Goal: Information Seeking & Learning: Learn about a topic

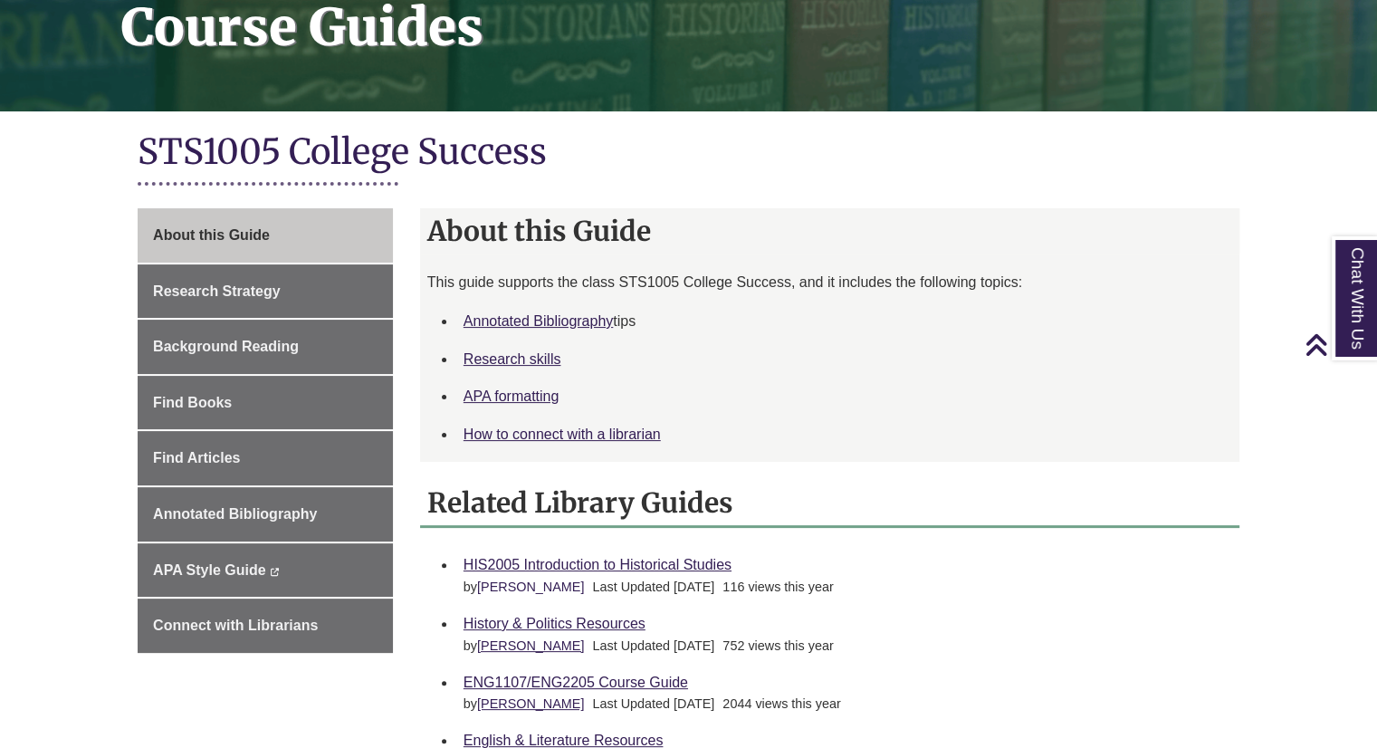
scroll to position [300, 0]
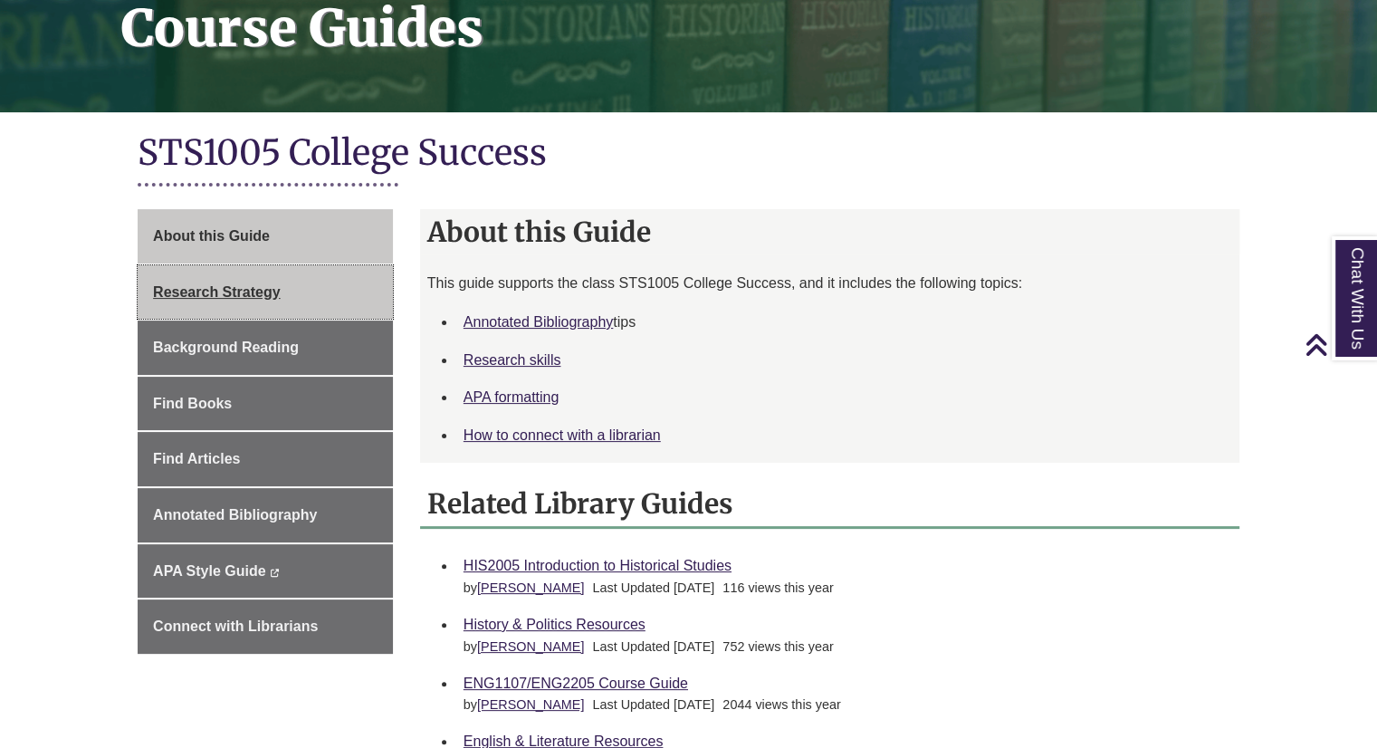
click at [324, 298] on link "Research Strategy" at bounding box center [265, 292] width 255 height 54
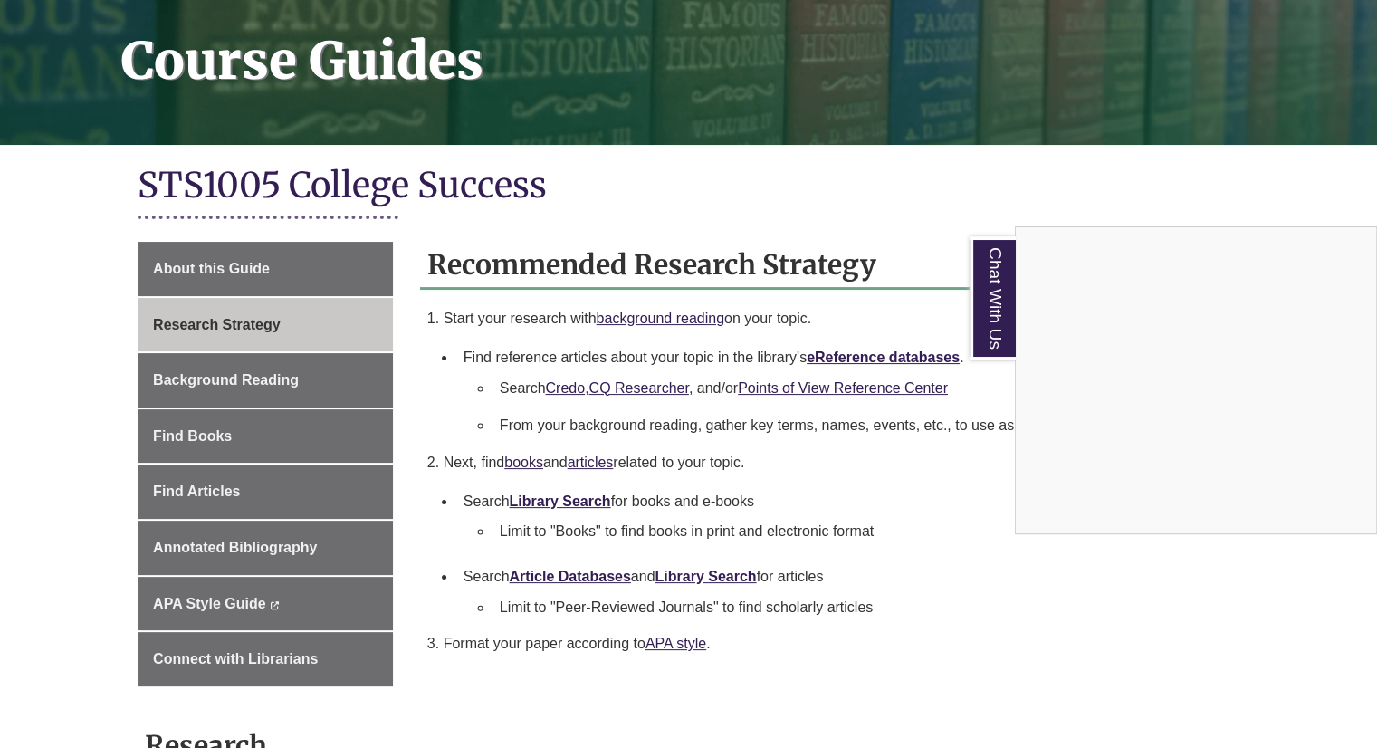
scroll to position [268, 0]
click at [990, 291] on link "Chat With Us" at bounding box center [993, 298] width 46 height 124
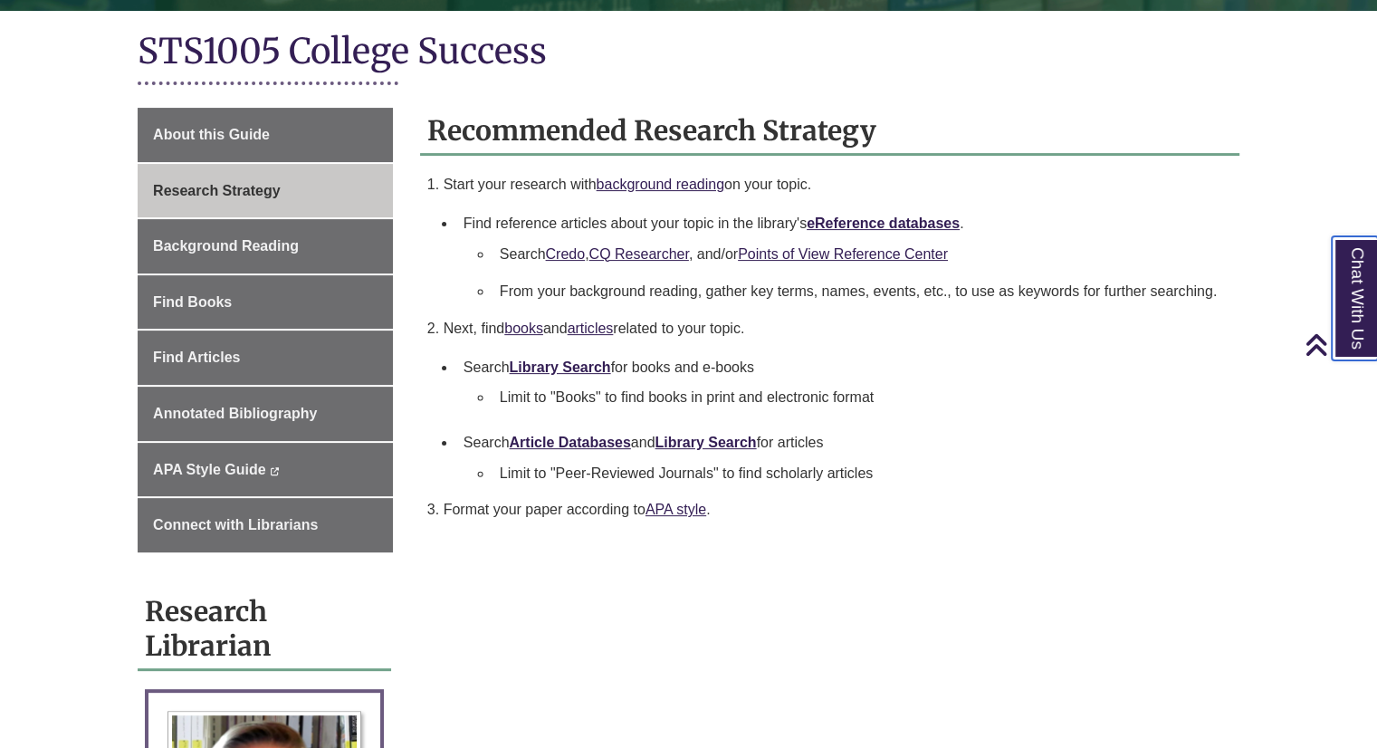
scroll to position [402, 0]
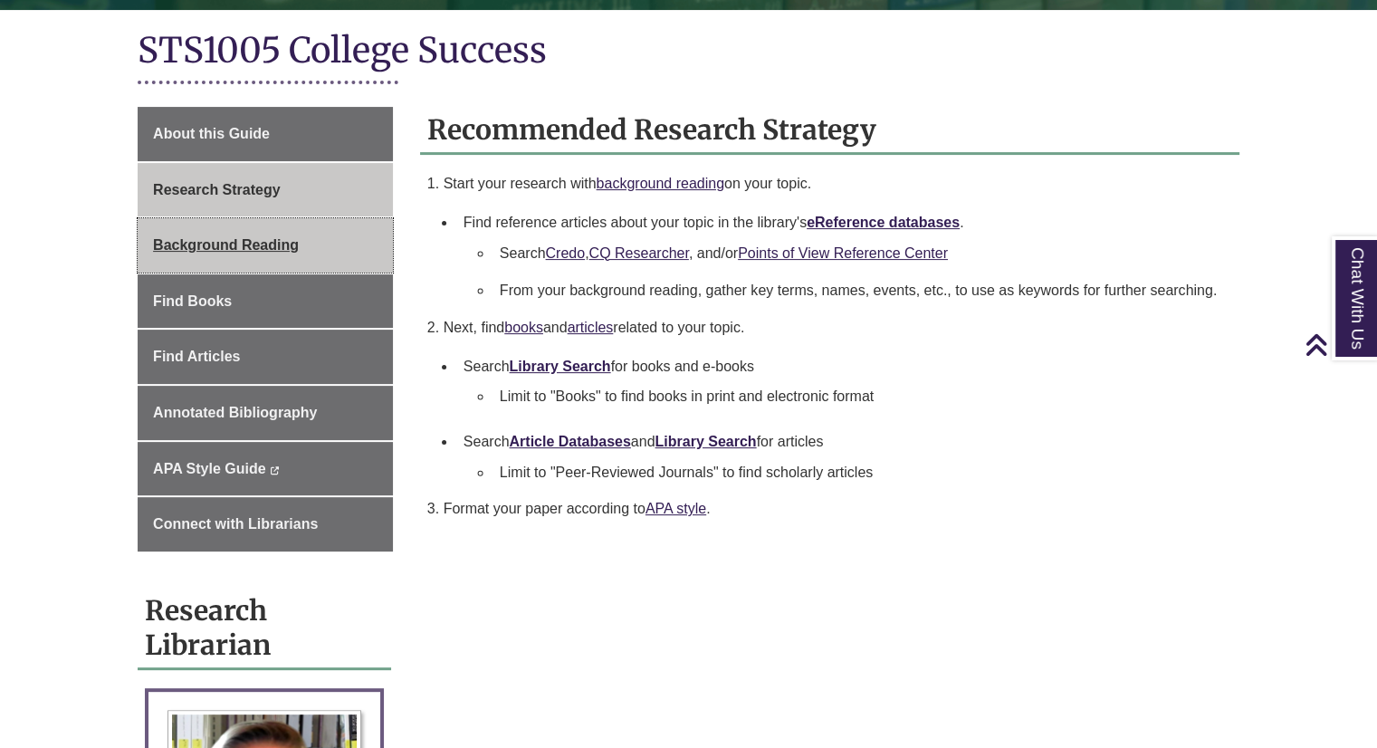
click at [331, 239] on link "Background Reading" at bounding box center [265, 245] width 255 height 54
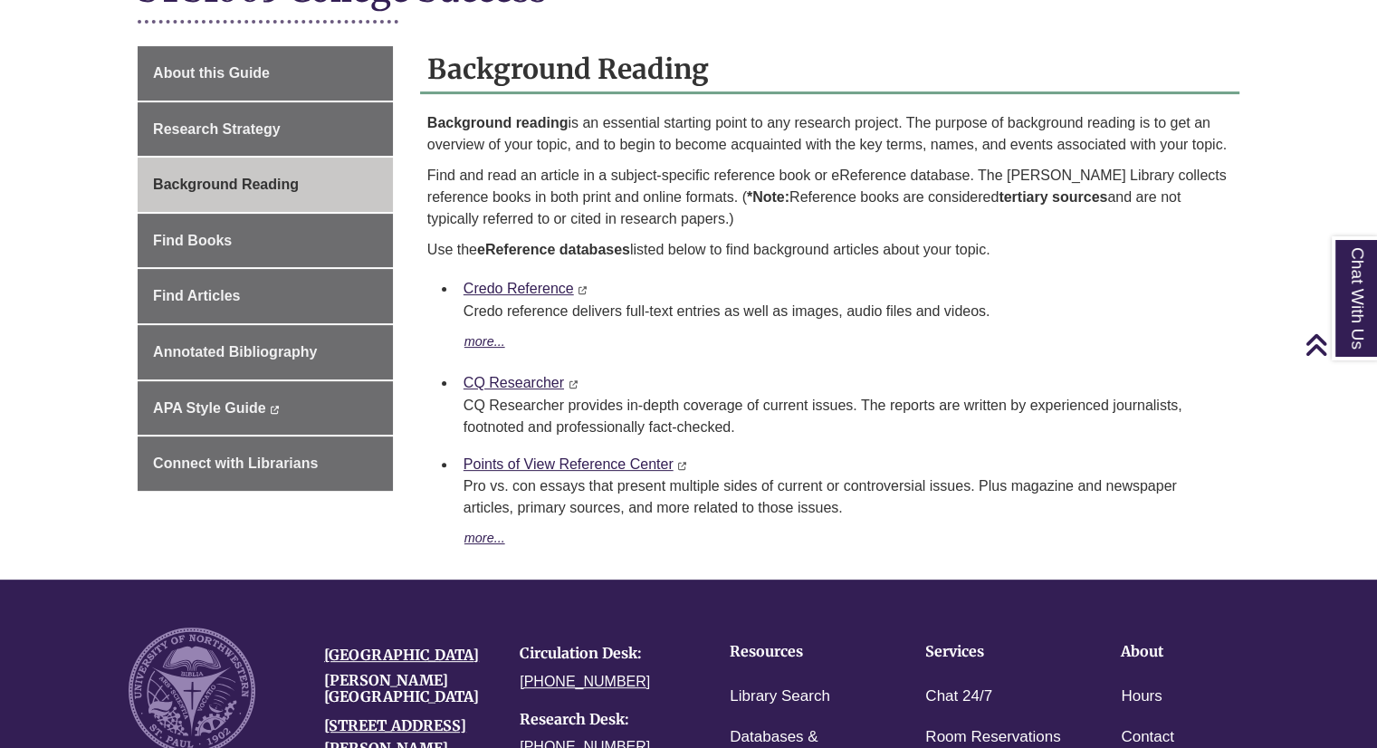
scroll to position [463, 0]
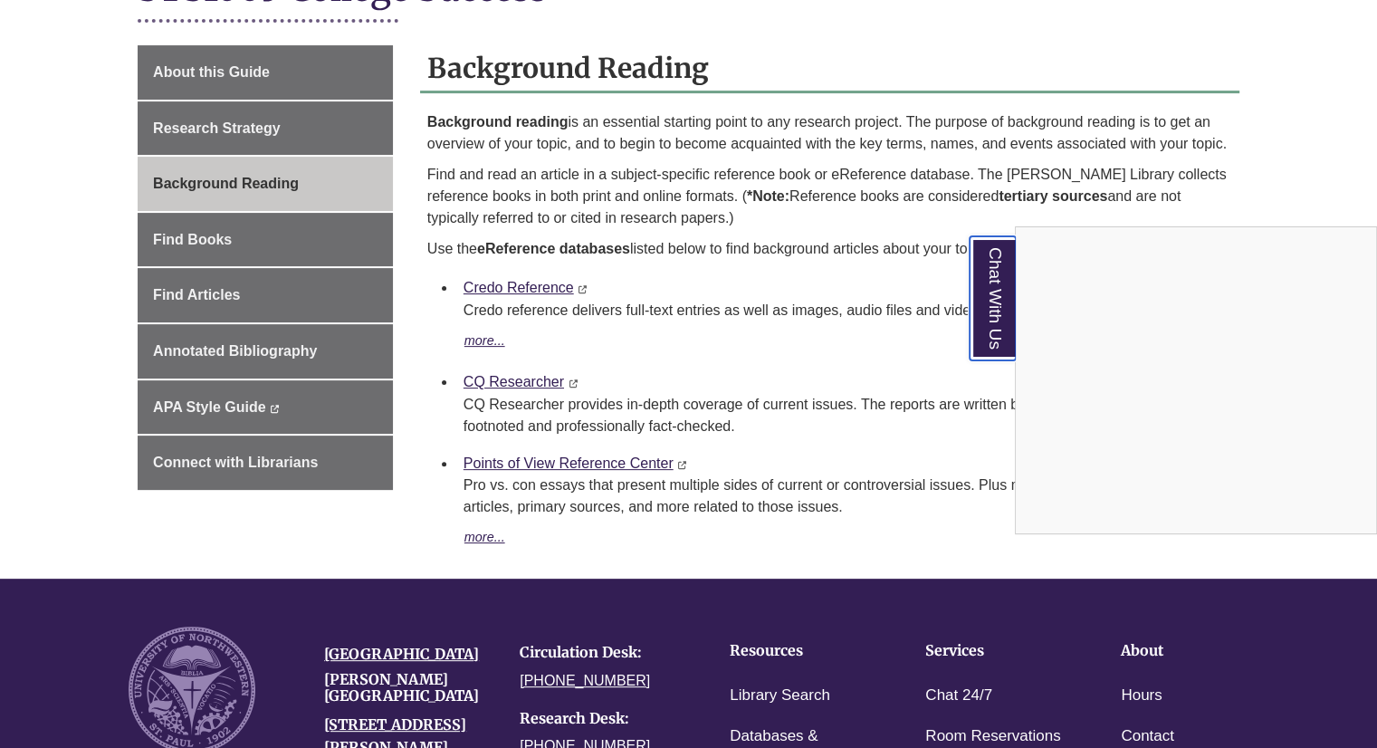
click at [994, 307] on link "Chat With Us" at bounding box center [993, 298] width 46 height 124
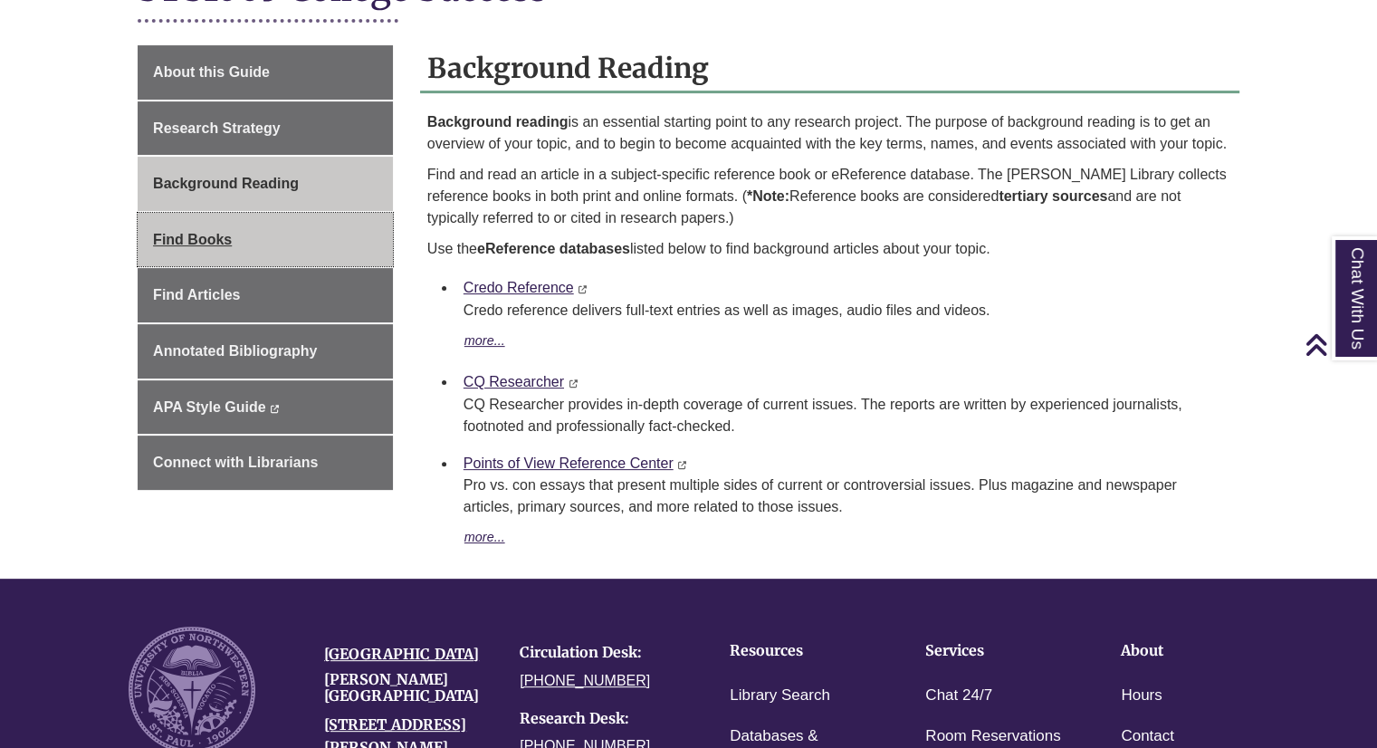
click at [303, 258] on link "Find Books" at bounding box center [265, 240] width 255 height 54
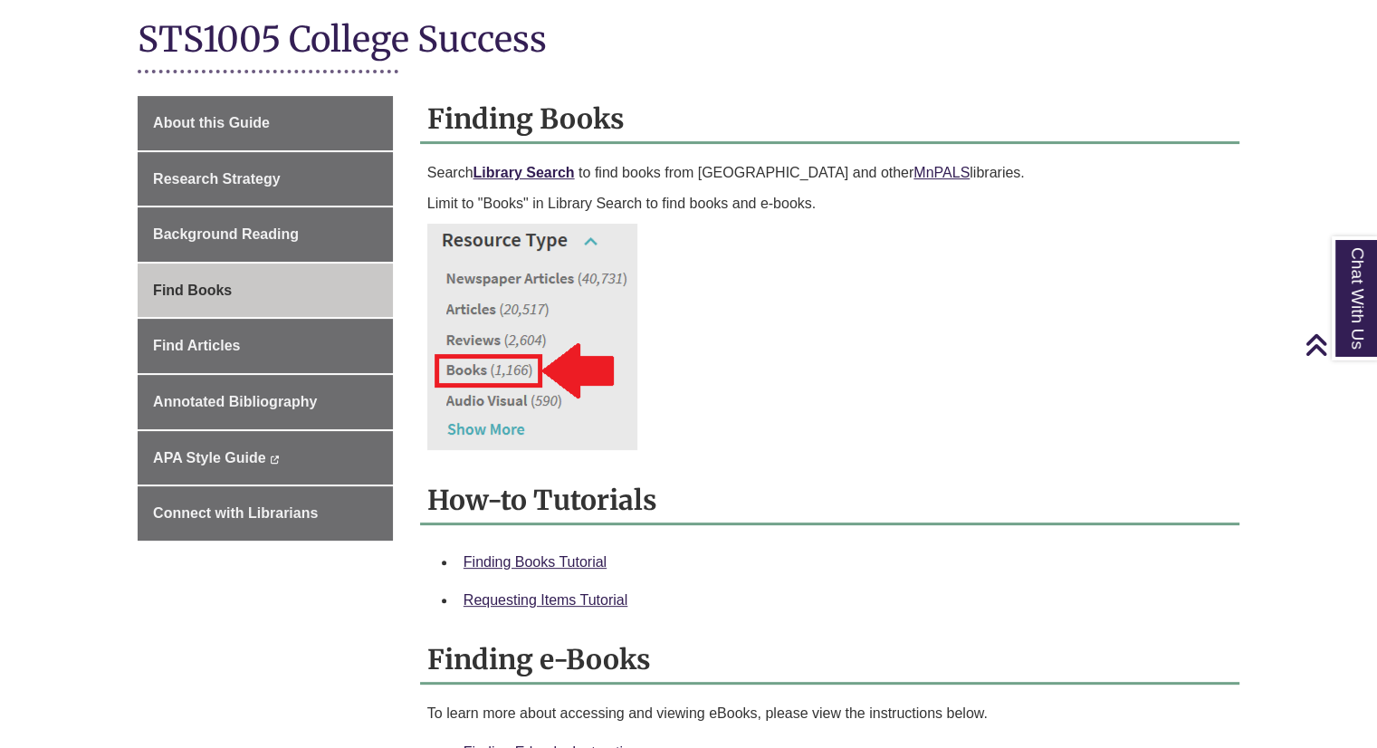
scroll to position [402, 0]
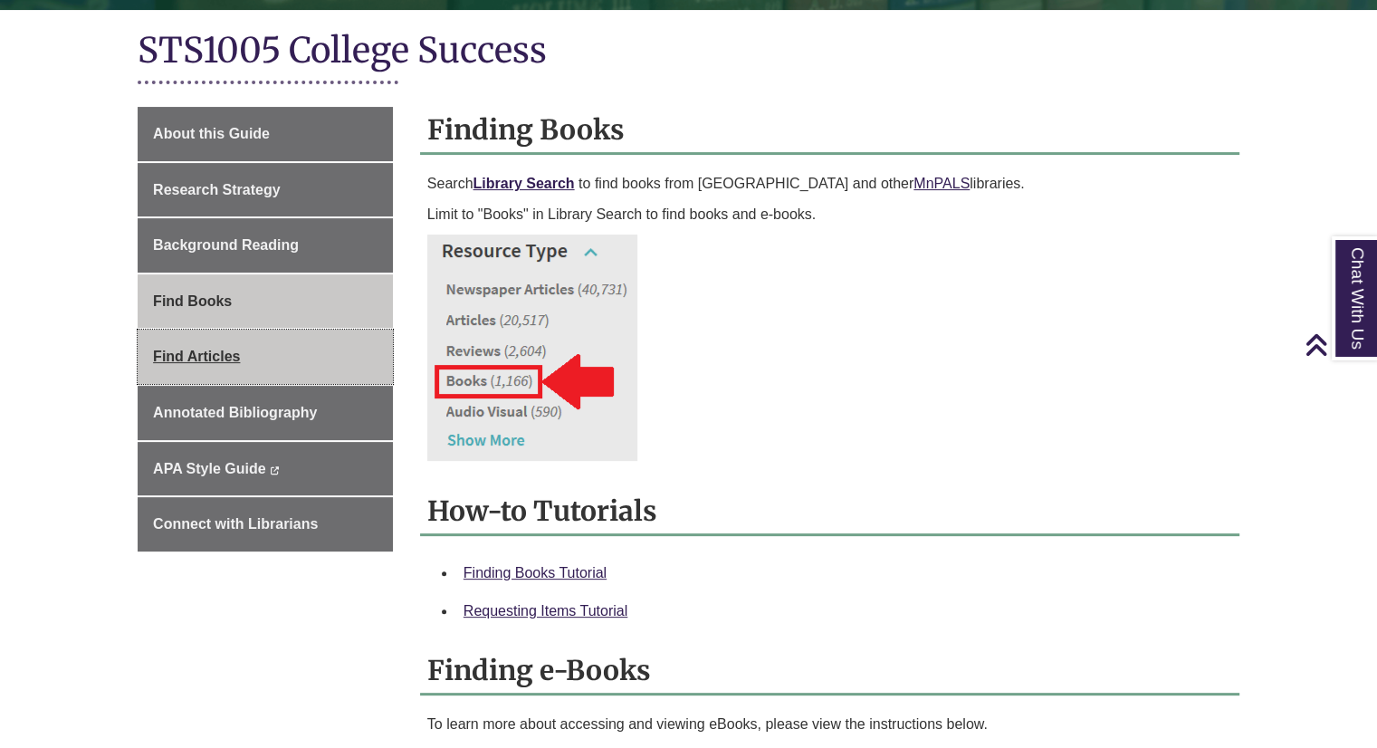
click at [301, 338] on link "Find Articles" at bounding box center [265, 357] width 255 height 54
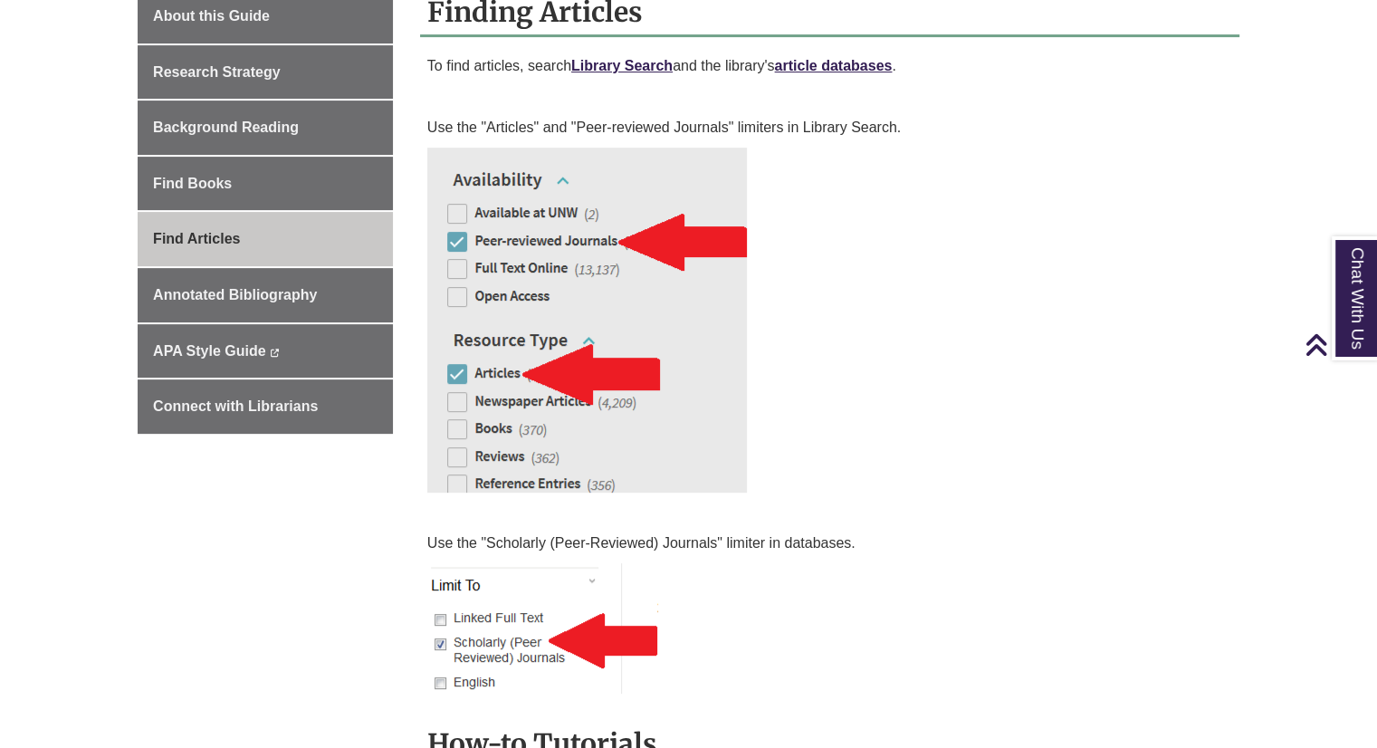
scroll to position [507, 0]
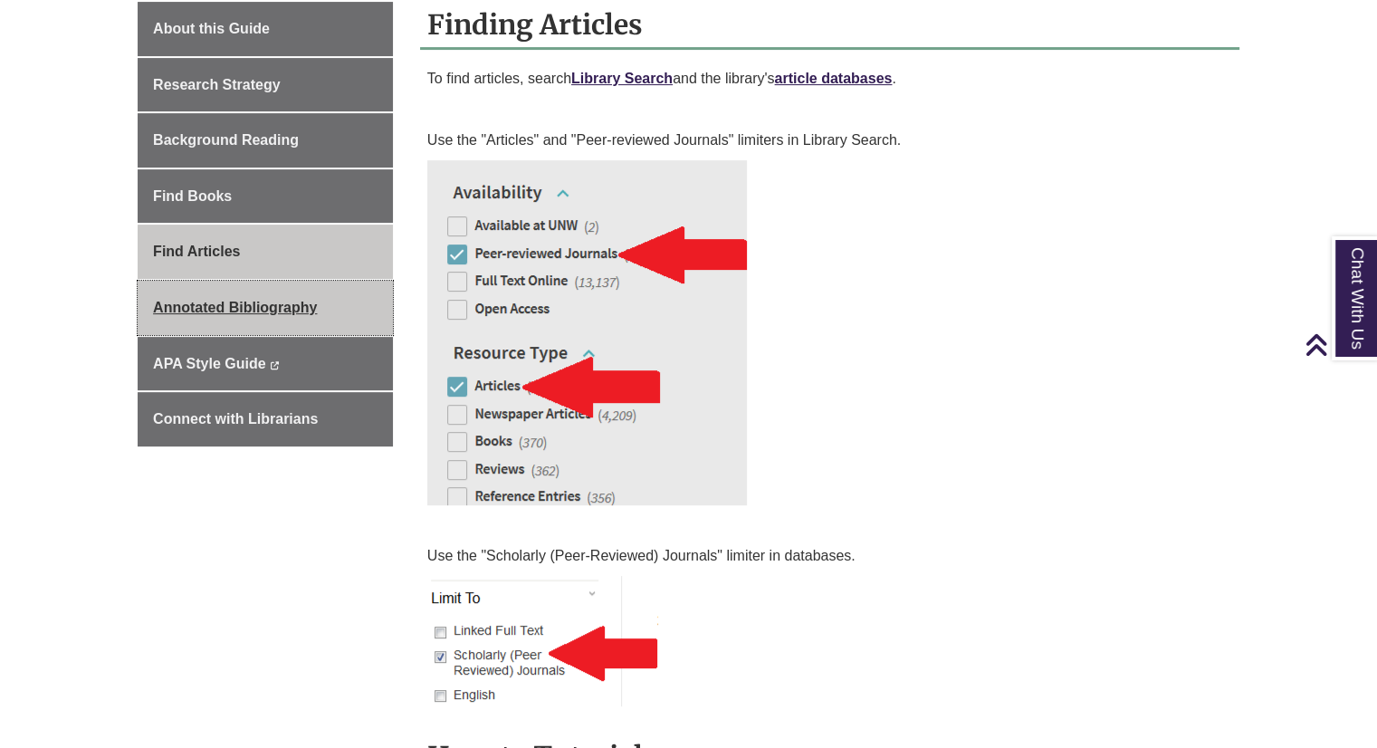
click at [351, 308] on link "Annotated Bibliography" at bounding box center [265, 308] width 255 height 54
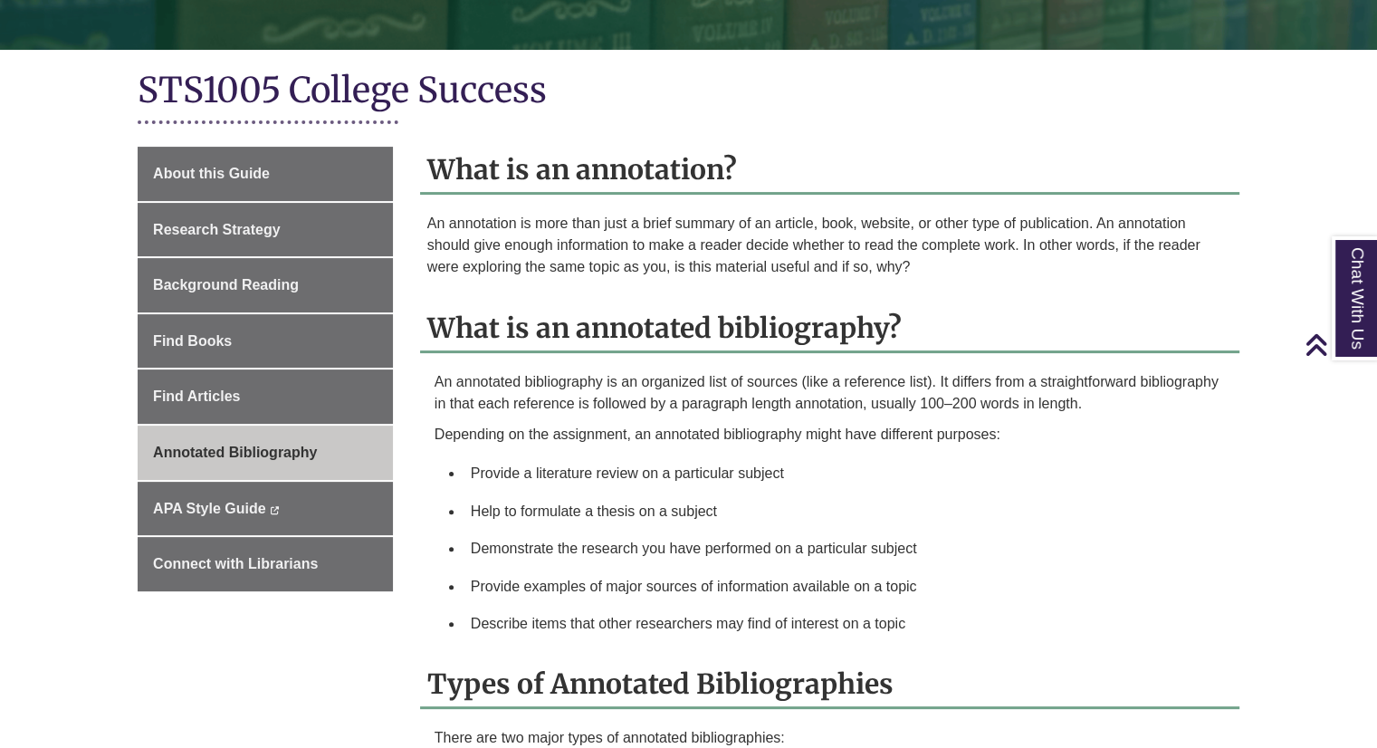
scroll to position [365, 0]
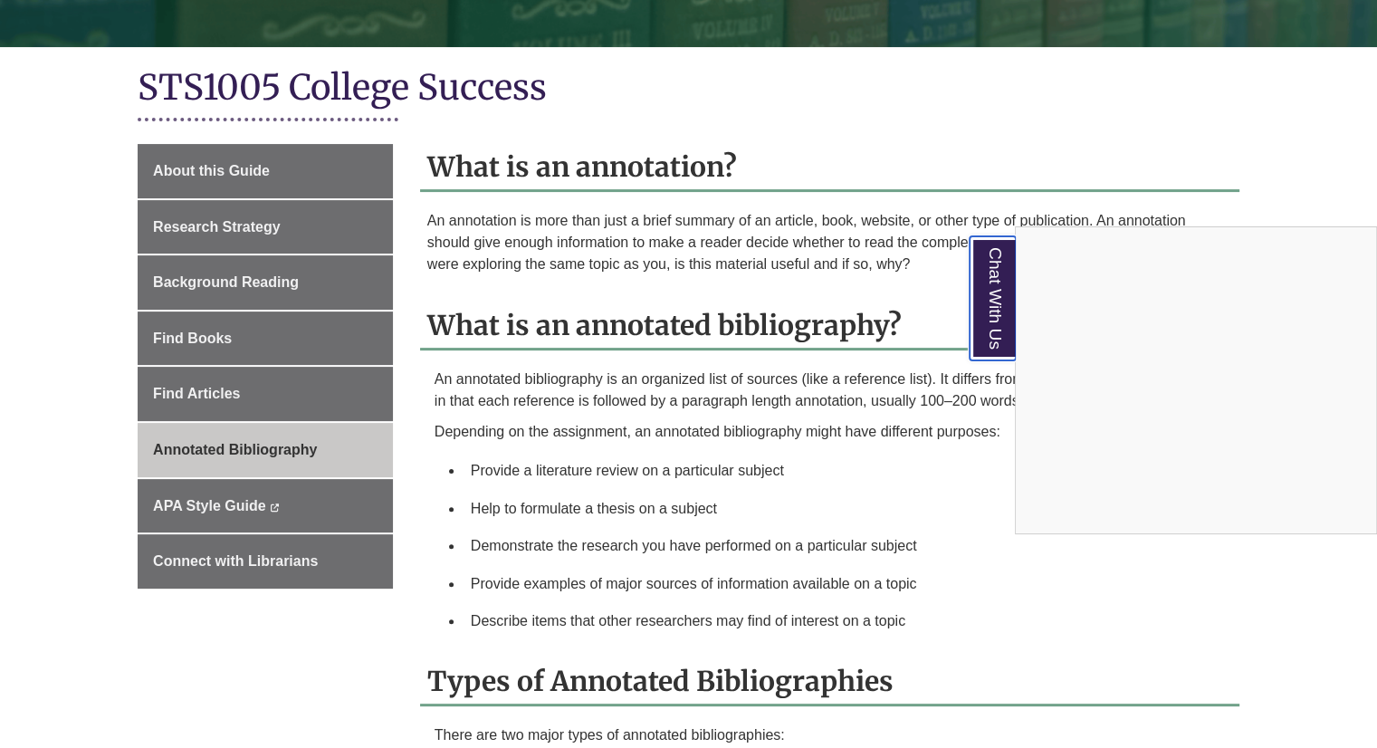
click at [989, 281] on link "Chat With Us" at bounding box center [993, 298] width 46 height 124
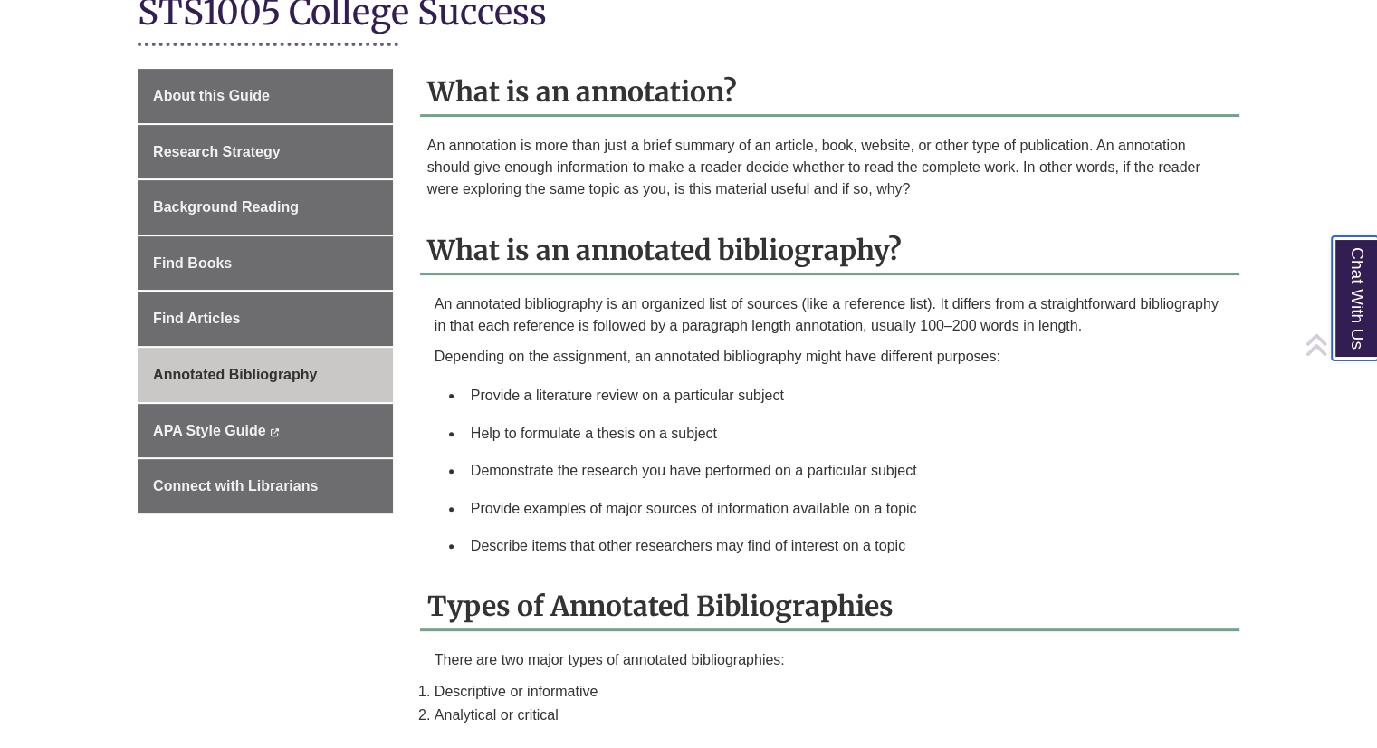
scroll to position [482, 0]
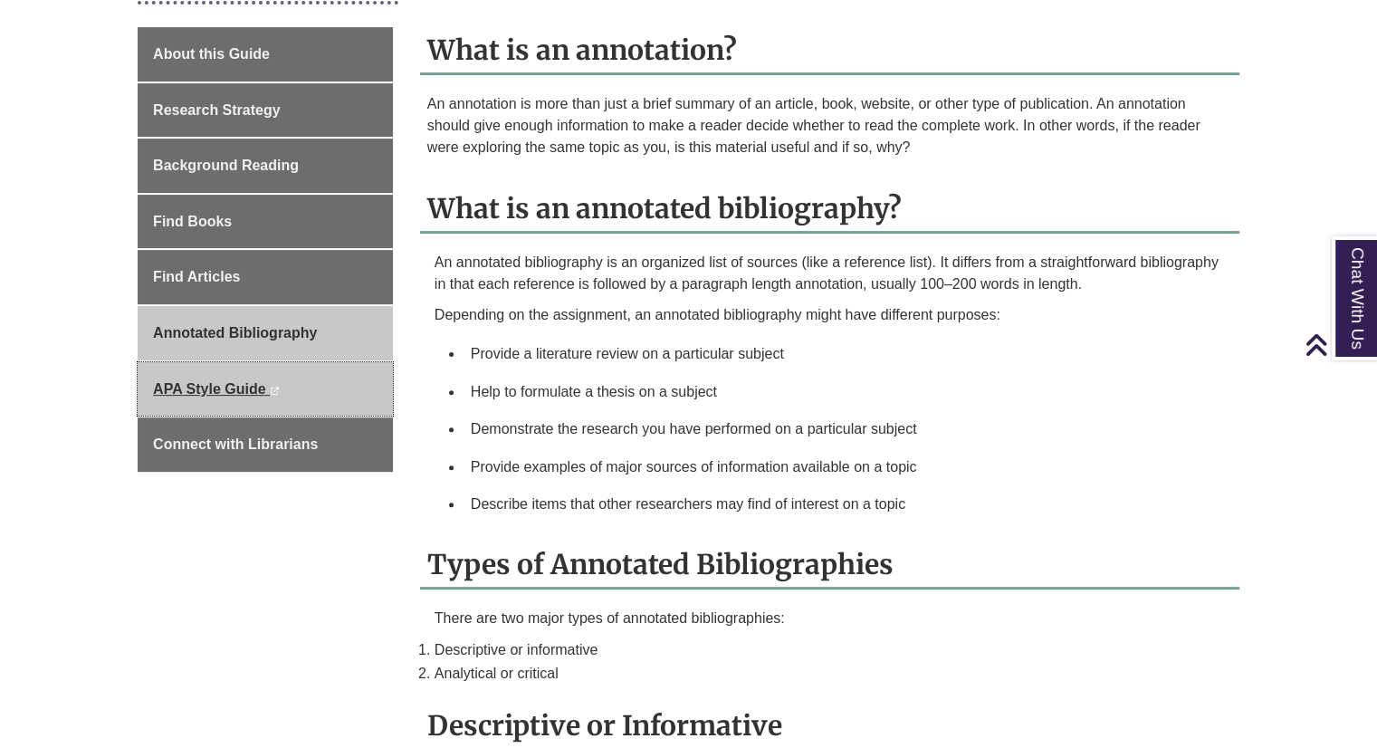
click at [301, 388] on link "APA Style Guide This link opens in a new window This link opens in a new window" at bounding box center [265, 389] width 255 height 54
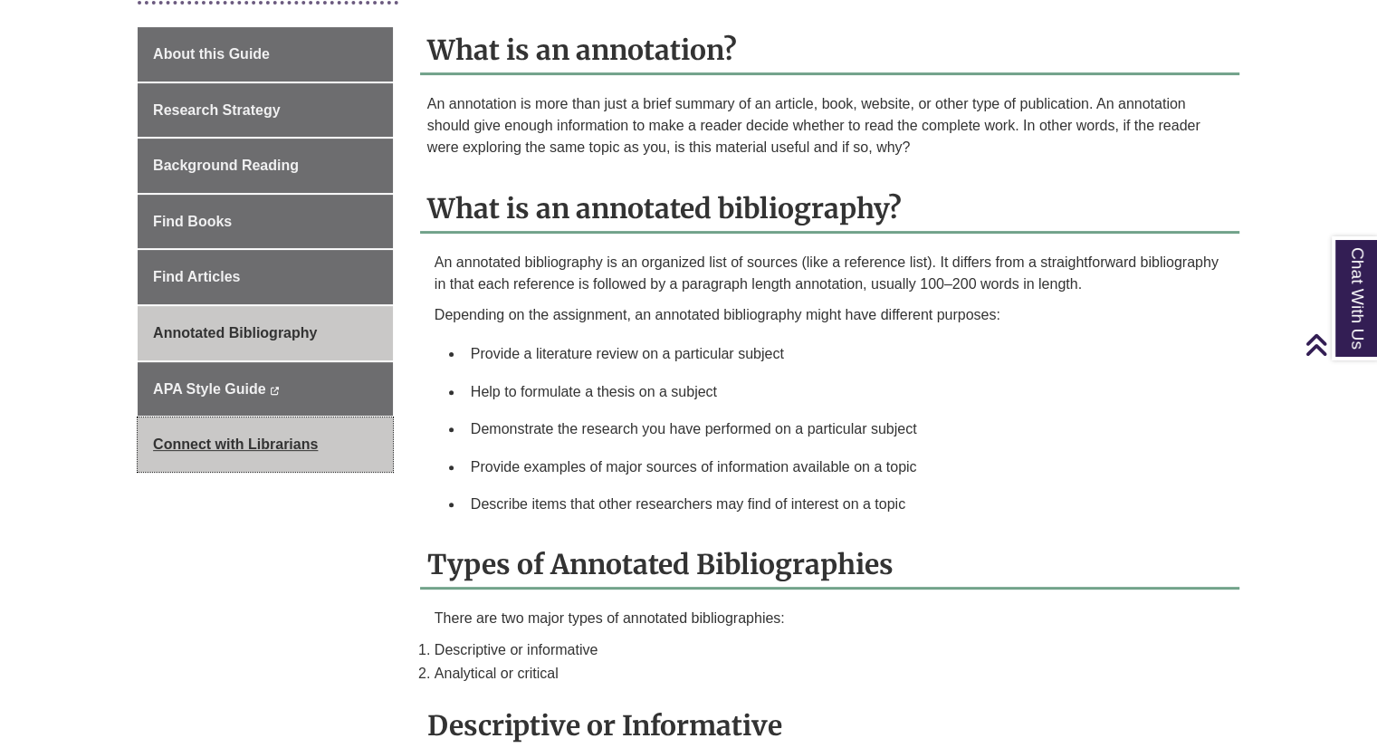
click at [349, 444] on link "Connect with Librarians" at bounding box center [265, 444] width 255 height 54
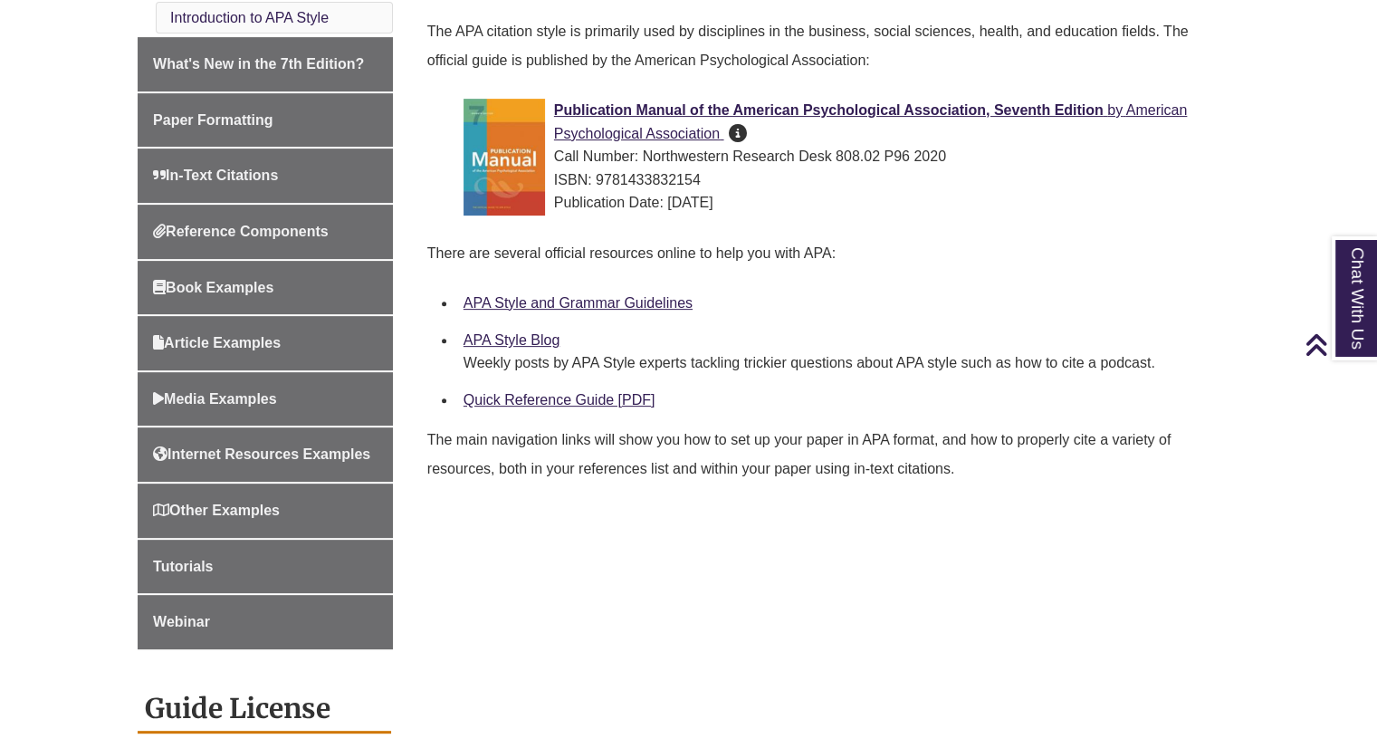
scroll to position [423, 0]
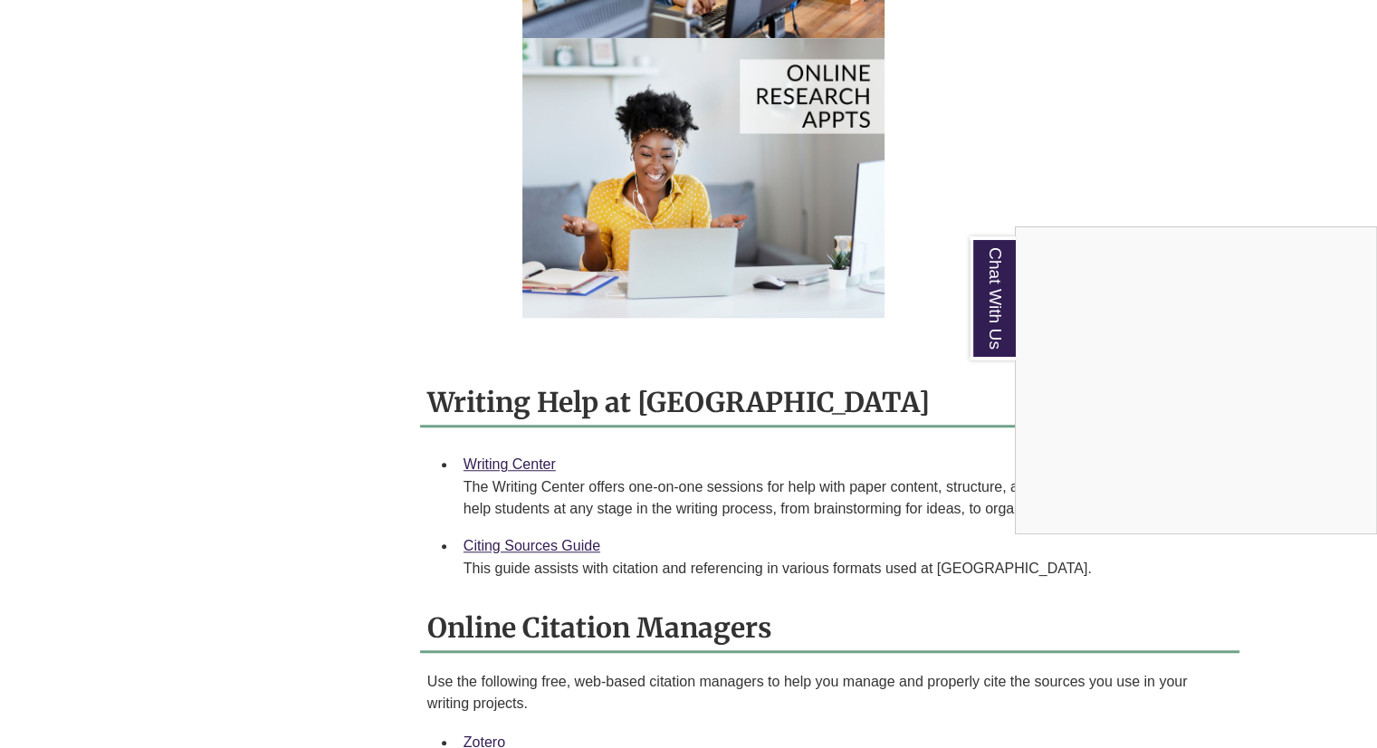
scroll to position [1378, 0]
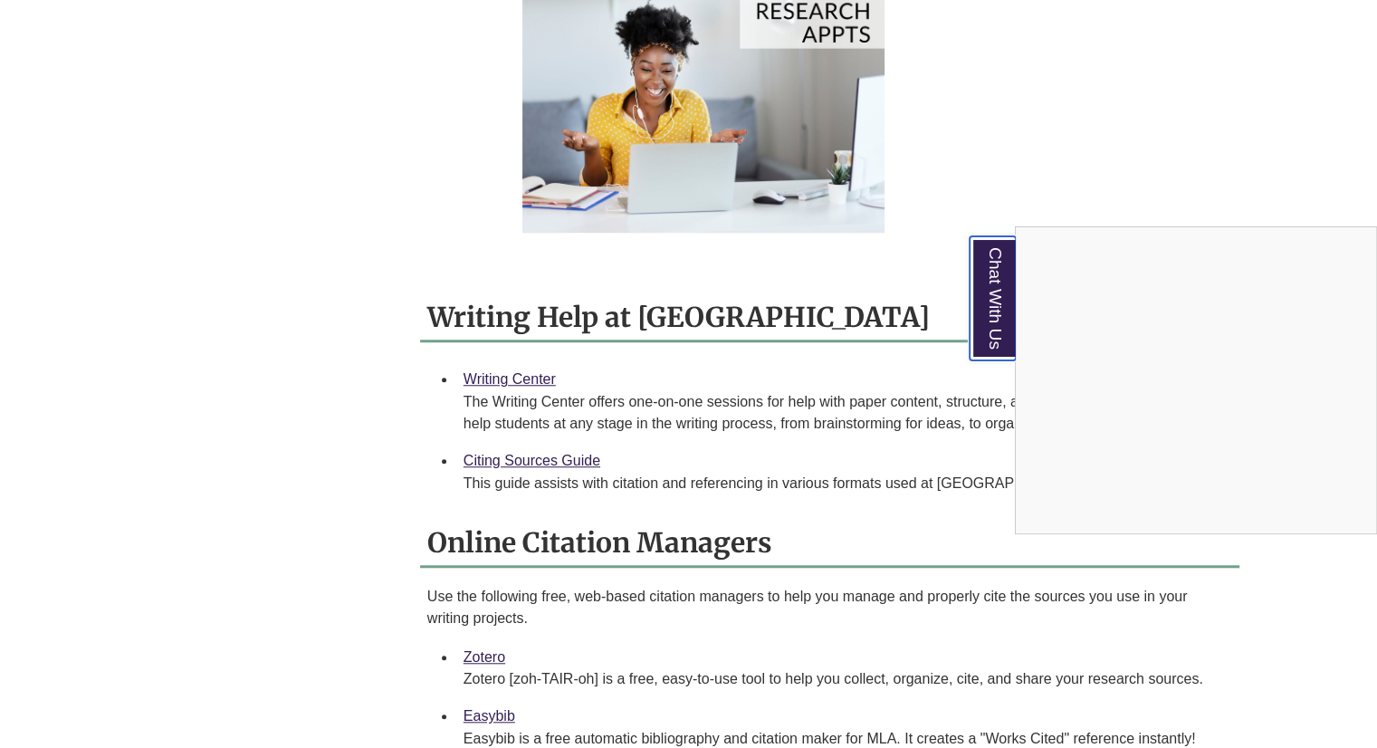
click at [1005, 310] on link "Chat With Us" at bounding box center [993, 298] width 46 height 124
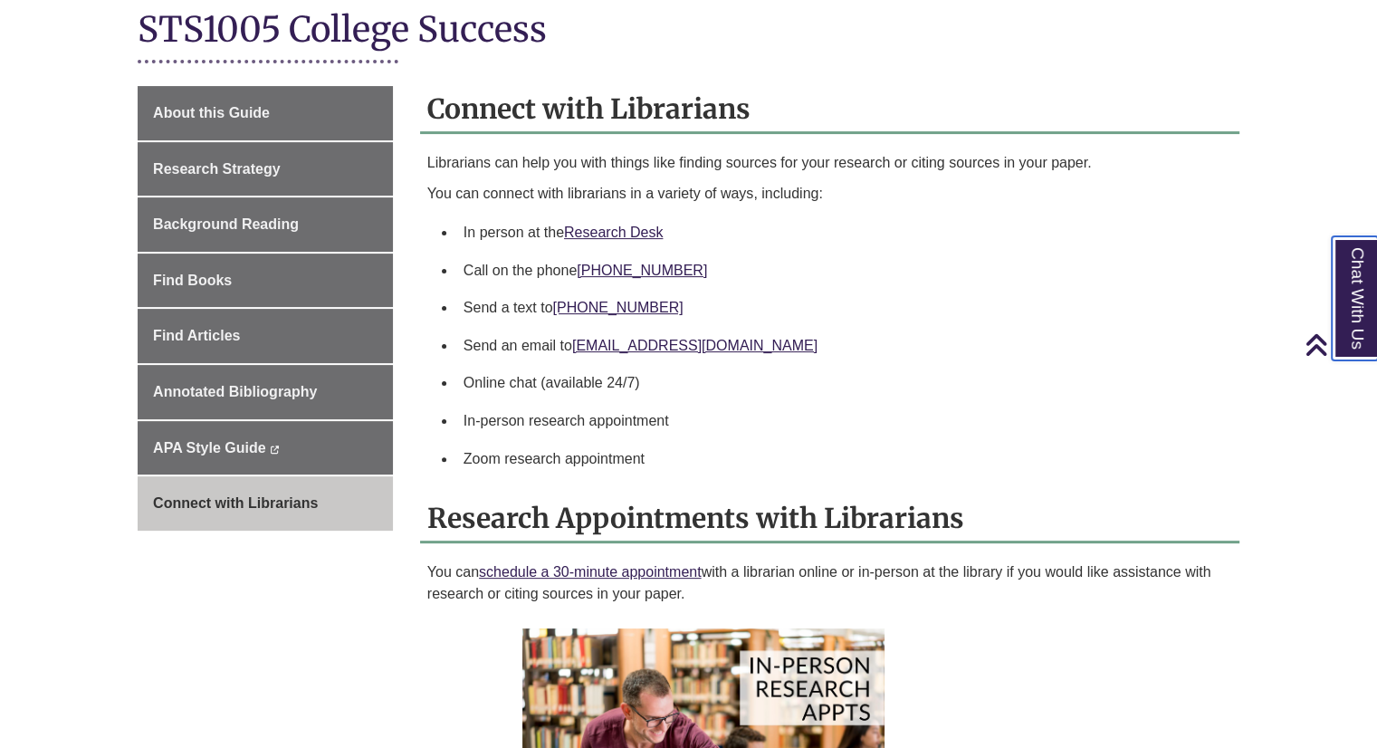
scroll to position [0, 0]
